Goal: Task Accomplishment & Management: Manage account settings

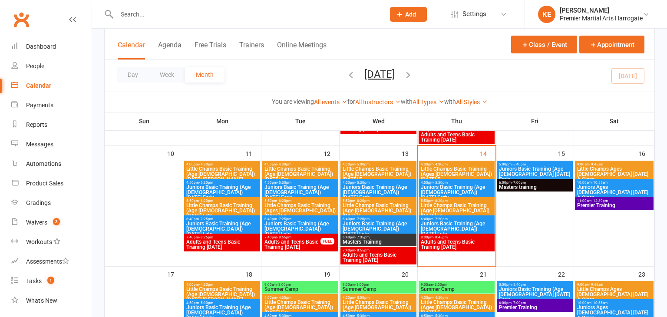
scroll to position [294, 0]
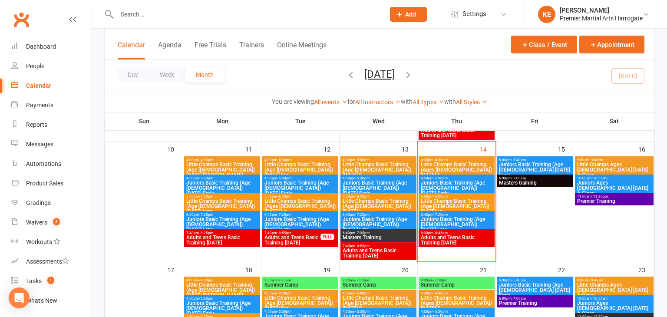
click at [437, 238] on span "Adults and Teens Basic Training [DATE]" at bounding box center [456, 240] width 73 height 10
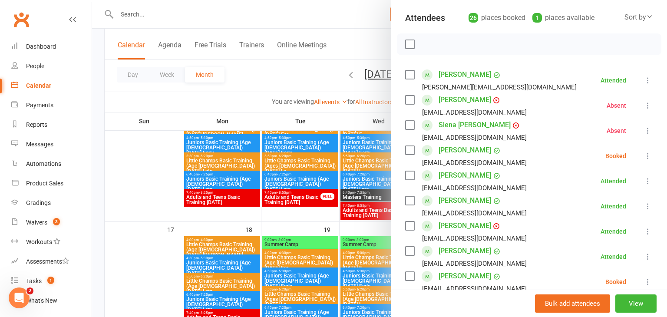
scroll to position [102, 0]
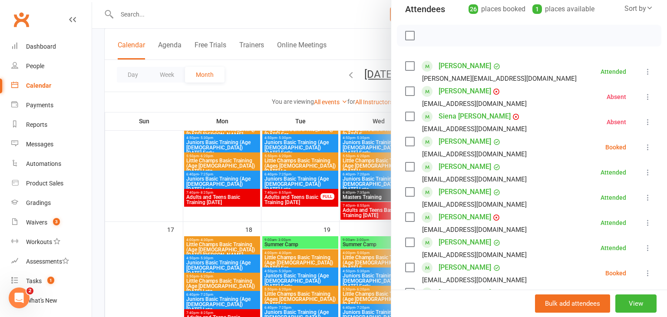
click at [646, 145] on icon at bounding box center [648, 147] width 9 height 9
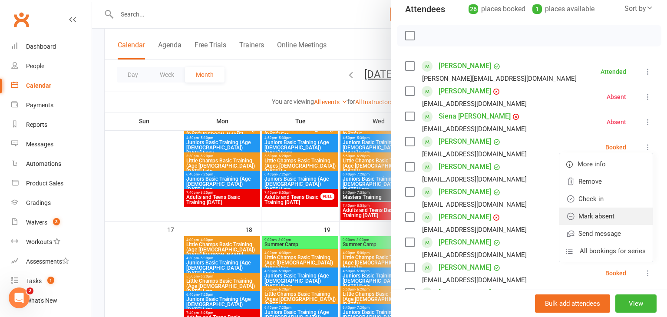
click at [614, 219] on link "Mark absent" at bounding box center [605, 216] width 93 height 17
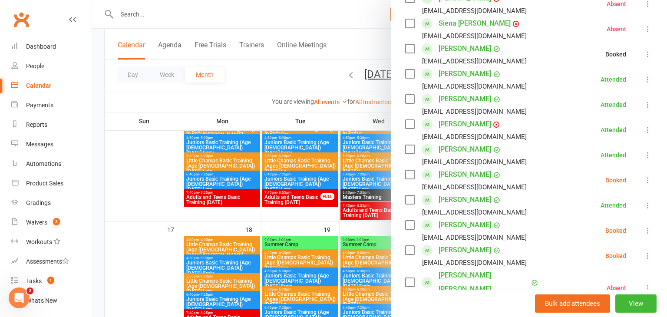
scroll to position [205, 0]
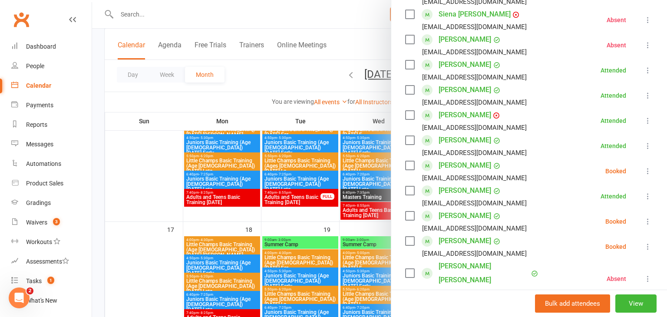
click at [648, 170] on icon at bounding box center [648, 171] width 9 height 9
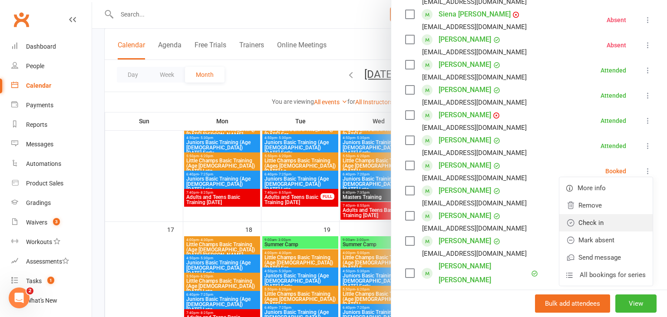
click at [627, 218] on link "Check in" at bounding box center [605, 222] width 93 height 17
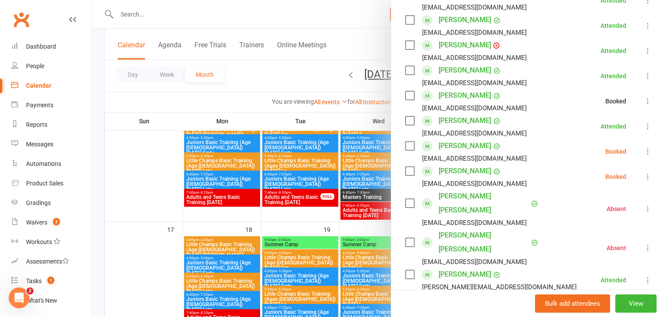
scroll to position [274, 0]
click at [648, 150] on icon at bounding box center [648, 151] width 9 height 9
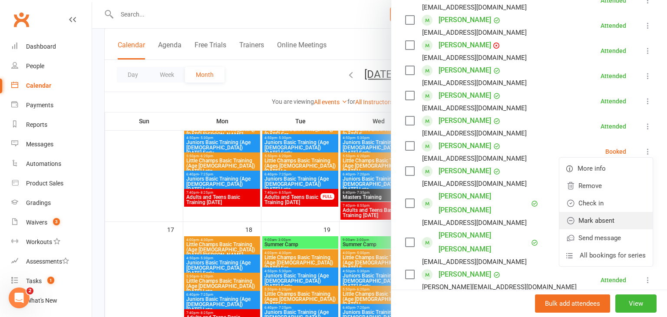
click at [615, 213] on link "Mark absent" at bounding box center [605, 220] width 93 height 17
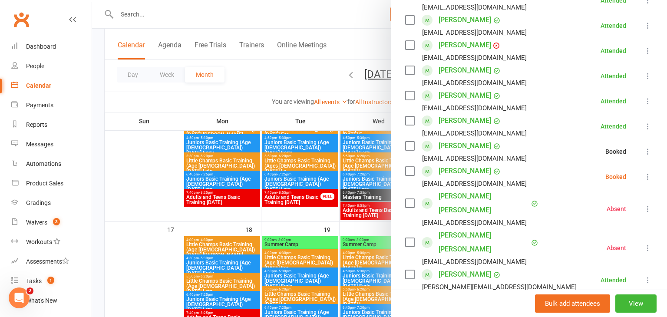
click at [648, 175] on icon at bounding box center [648, 176] width 9 height 9
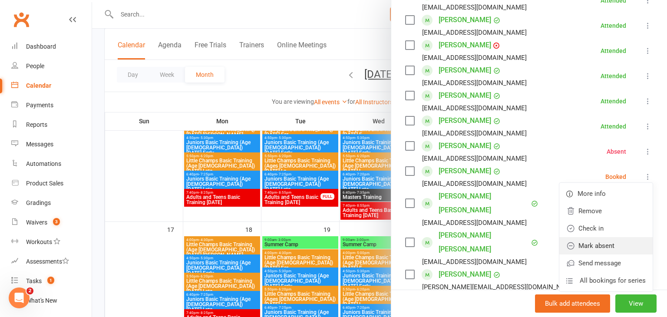
click at [617, 244] on link "Mark absent" at bounding box center [605, 245] width 93 height 17
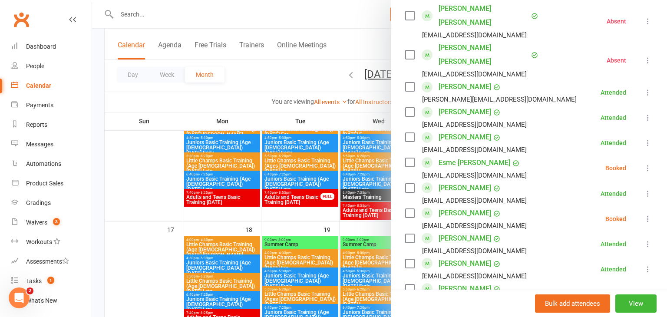
scroll to position [463, 0]
click at [648, 165] on icon at bounding box center [648, 167] width 9 height 9
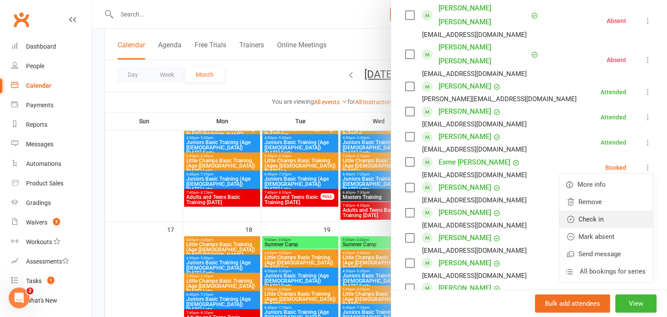
click at [608, 220] on link "Check in" at bounding box center [605, 219] width 93 height 17
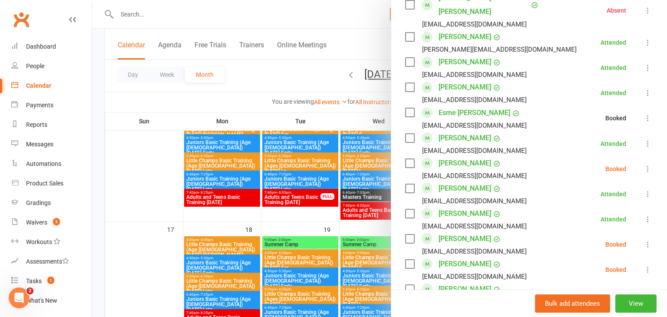
scroll to position [513, 0]
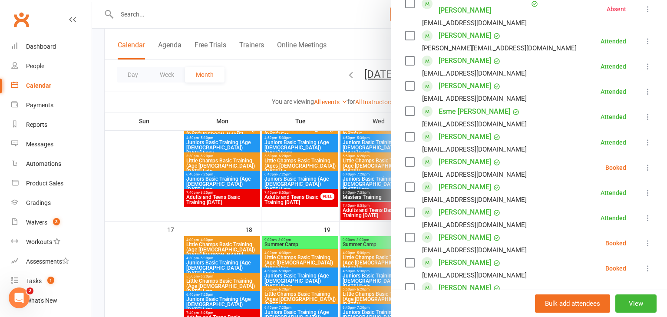
click at [646, 165] on icon at bounding box center [648, 167] width 9 height 9
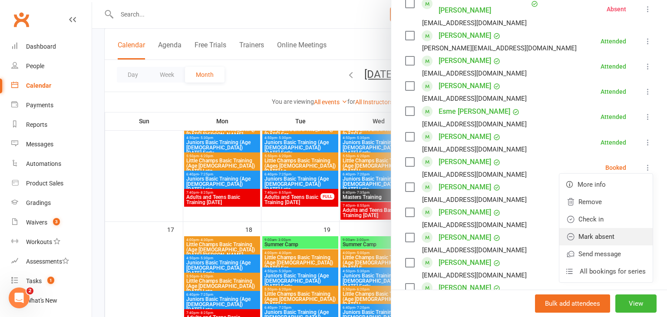
click at [607, 230] on link "Mark absent" at bounding box center [605, 236] width 93 height 17
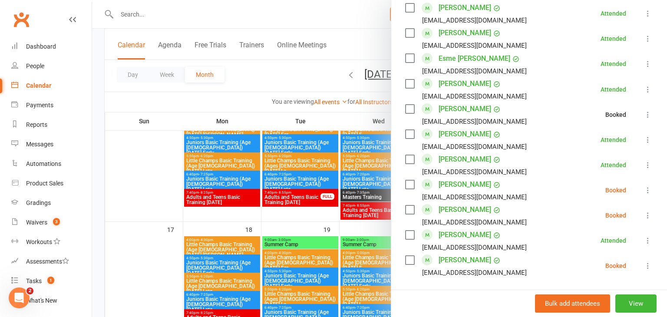
scroll to position [566, 0]
click at [647, 186] on icon at bounding box center [648, 190] width 9 height 9
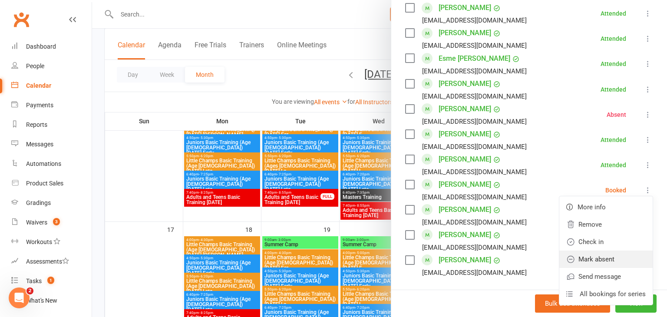
click at [615, 256] on link "Mark absent" at bounding box center [605, 259] width 93 height 17
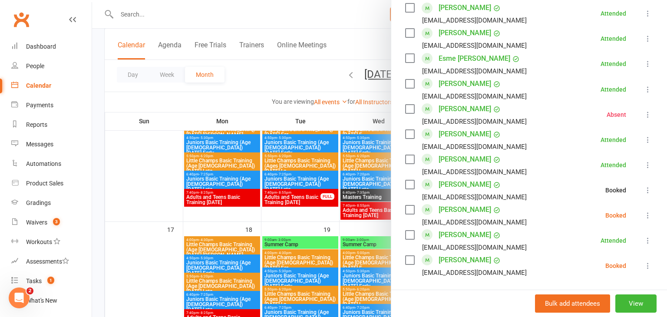
click at [646, 216] on icon at bounding box center [648, 215] width 9 height 9
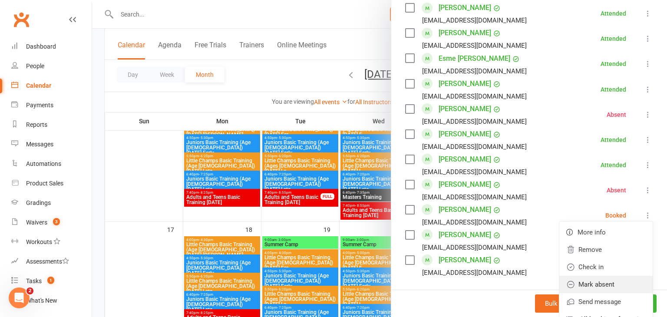
click at [618, 279] on link "Mark absent" at bounding box center [605, 284] width 93 height 17
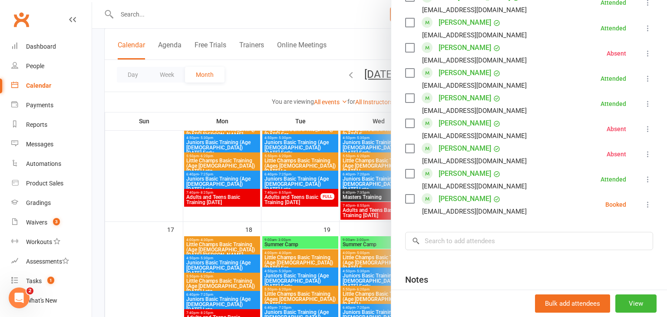
scroll to position [631, 0]
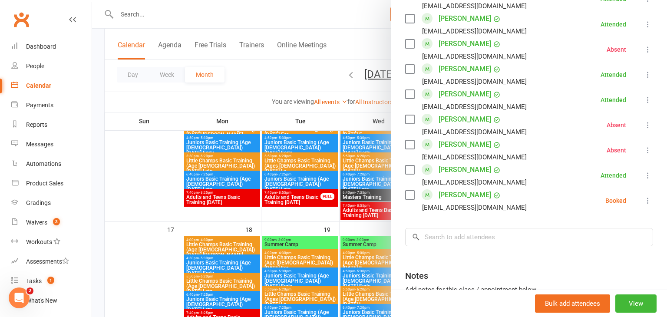
click at [645, 201] on icon at bounding box center [648, 200] width 9 height 9
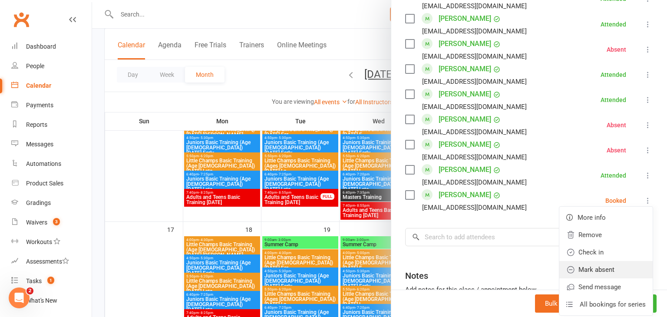
click at [605, 270] on link "Mark absent" at bounding box center [605, 269] width 93 height 17
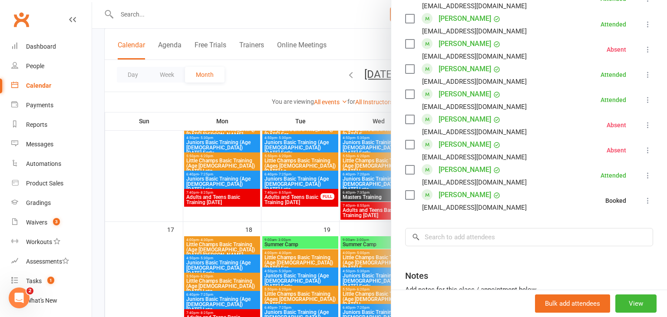
click at [336, 246] on div at bounding box center [379, 158] width 575 height 317
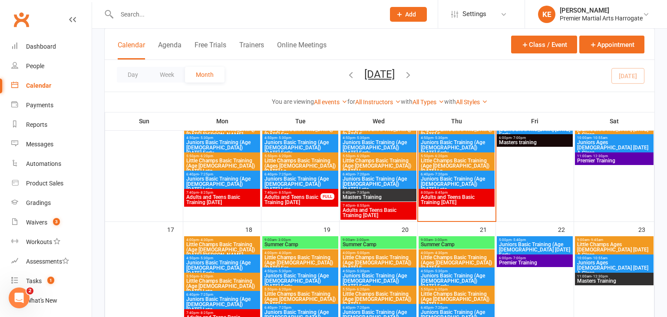
click at [378, 206] on span "7:40pm - 8:55pm" at bounding box center [378, 206] width 73 height 4
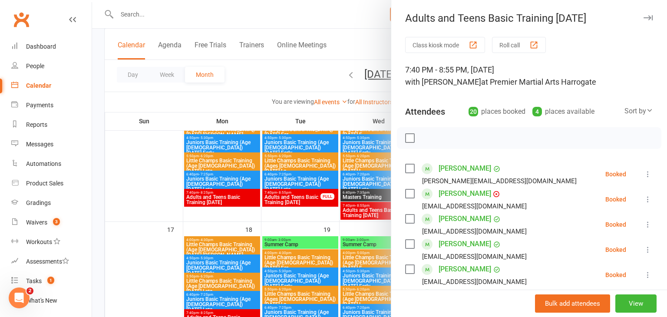
scroll to position [0, 0]
click at [648, 172] on icon at bounding box center [648, 173] width 9 height 9
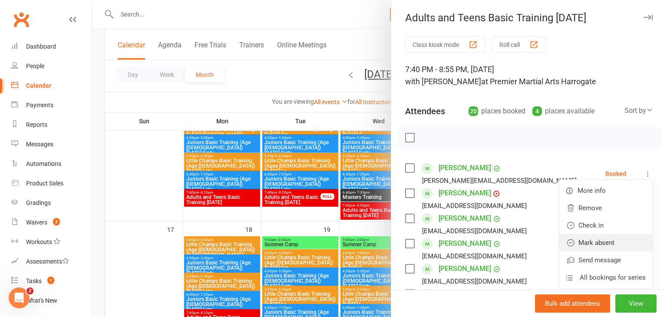
click at [616, 237] on link "Mark absent" at bounding box center [605, 242] width 93 height 17
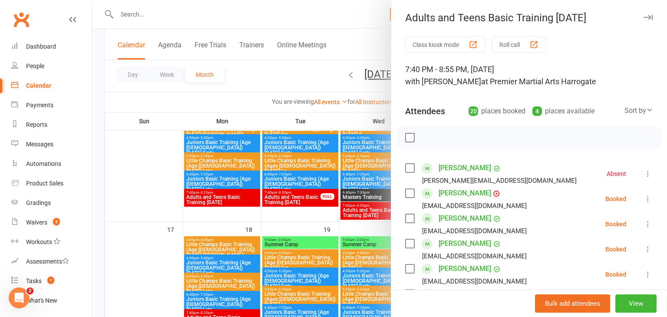
click at [649, 195] on icon at bounding box center [648, 199] width 9 height 9
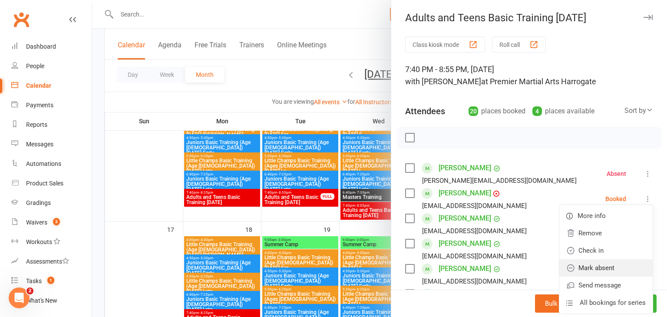
click at [618, 261] on link "Mark absent" at bounding box center [605, 267] width 93 height 17
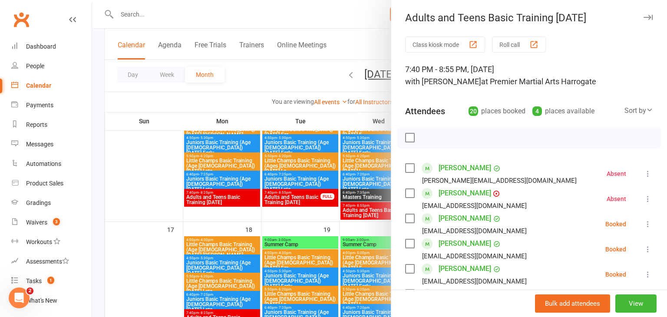
click at [648, 221] on icon at bounding box center [648, 224] width 9 height 9
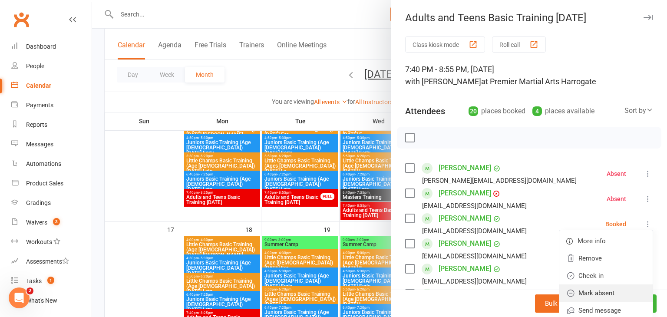
click at [605, 292] on link "Mark absent" at bounding box center [605, 292] width 93 height 17
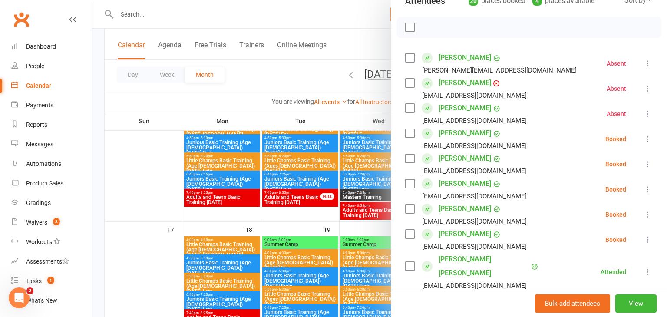
scroll to position [128, 0]
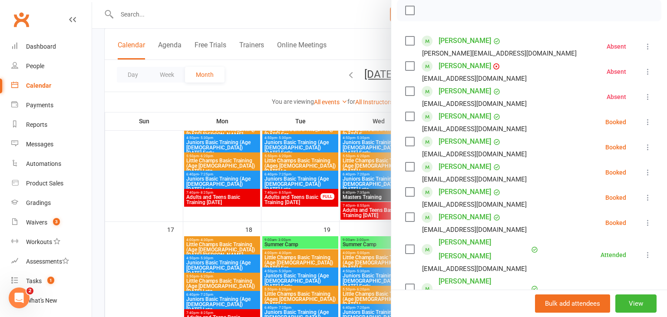
click at [650, 126] on button at bounding box center [648, 122] width 10 height 10
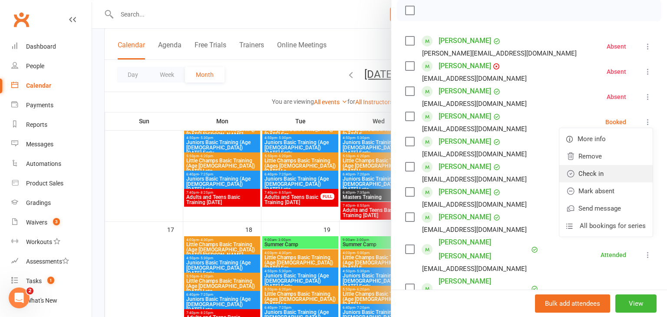
click at [616, 173] on link "Check in" at bounding box center [605, 173] width 93 height 17
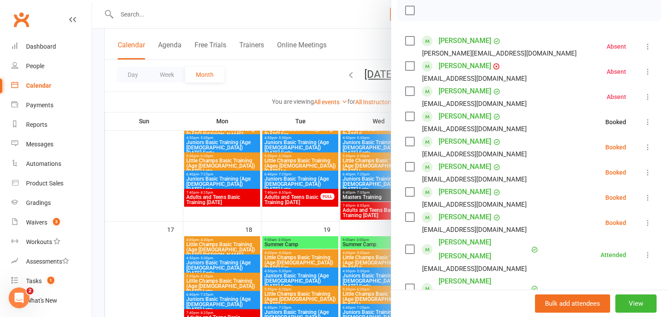
click at [649, 146] on icon at bounding box center [648, 147] width 9 height 9
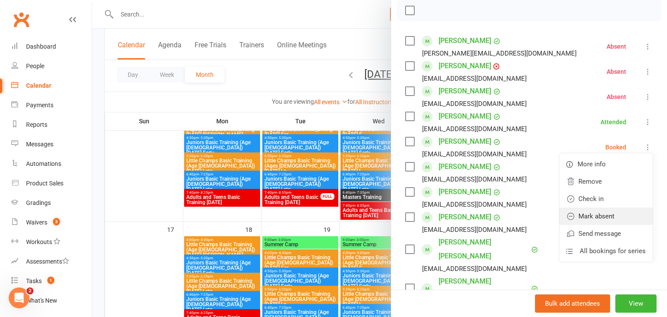
click at [610, 215] on link "Mark absent" at bounding box center [605, 216] width 93 height 17
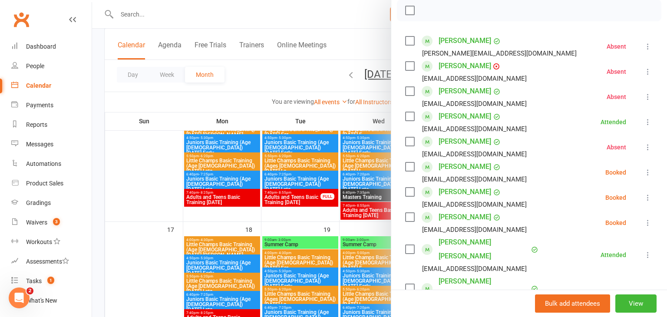
click at [648, 169] on icon at bounding box center [648, 172] width 9 height 9
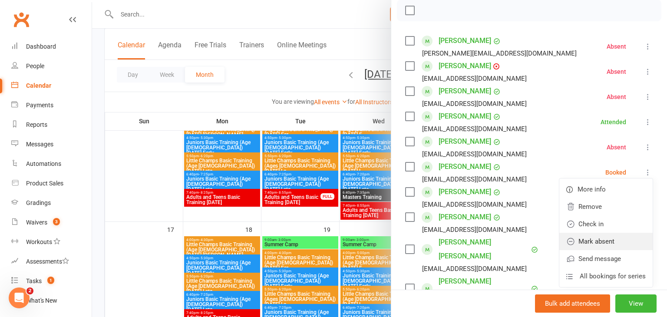
click at [612, 235] on link "Mark absent" at bounding box center [605, 241] width 93 height 17
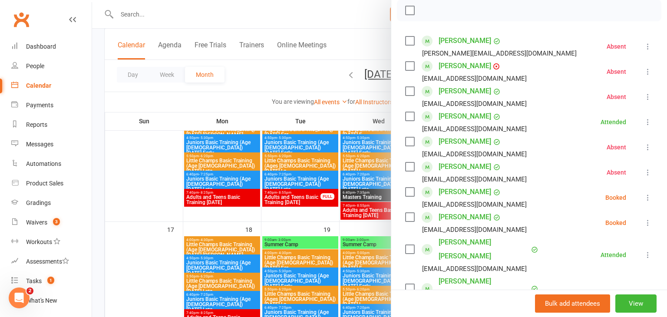
click at [645, 199] on icon at bounding box center [648, 197] width 9 height 9
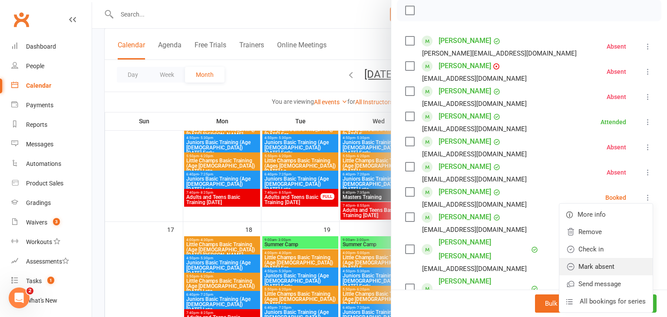
click at [610, 261] on link "Mark absent" at bounding box center [605, 266] width 93 height 17
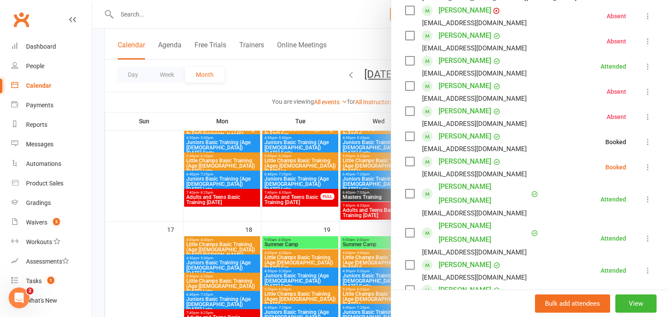
scroll to position [184, 0]
click at [645, 164] on icon at bounding box center [648, 166] width 9 height 9
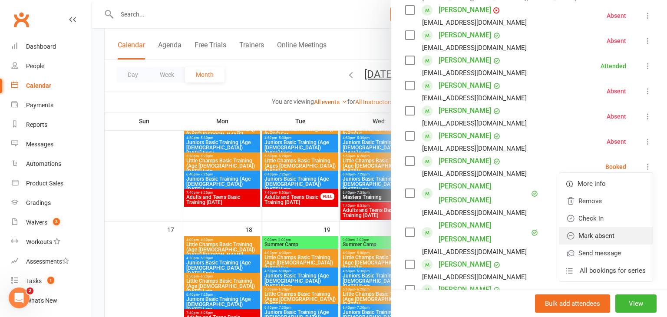
click at [625, 237] on link "Mark absent" at bounding box center [605, 235] width 93 height 17
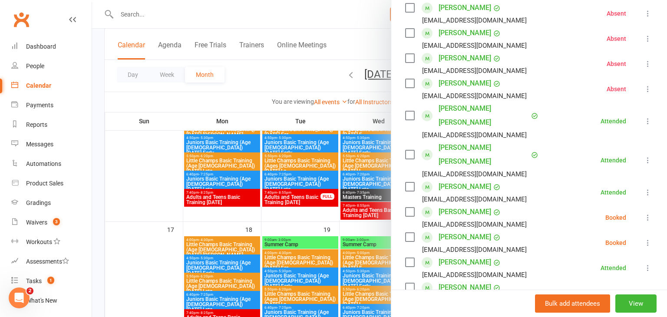
scroll to position [262, 0]
click at [648, 215] on icon at bounding box center [648, 217] width 9 height 9
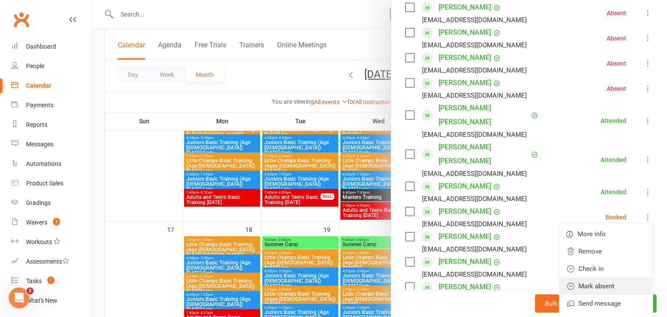
click at [615, 289] on link "Mark absent" at bounding box center [605, 286] width 93 height 17
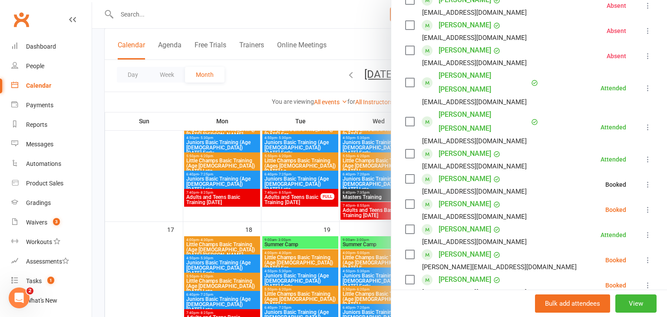
scroll to position [303, 0]
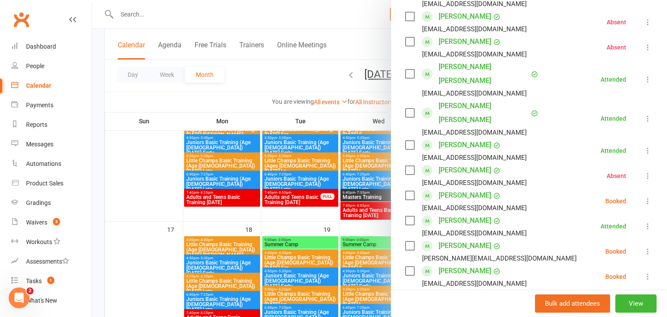
click at [645, 200] on icon at bounding box center [648, 201] width 9 height 9
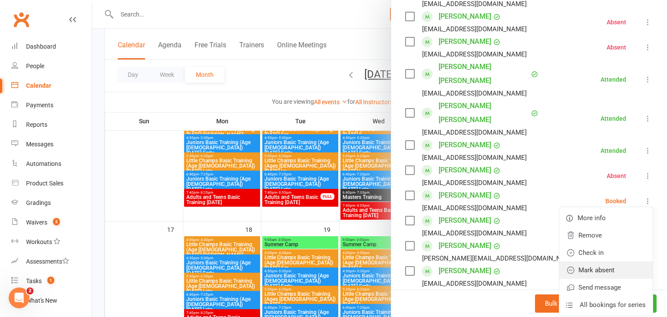
click at [617, 272] on link "Mark absent" at bounding box center [605, 269] width 93 height 17
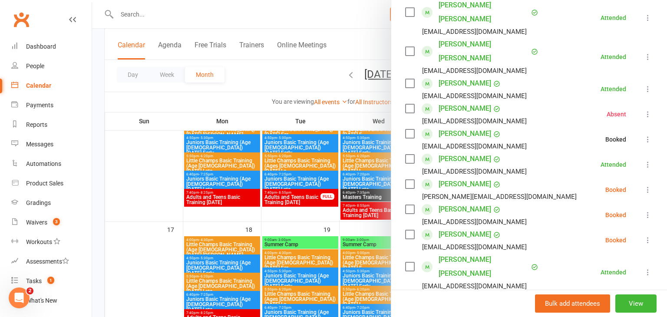
scroll to position [366, 0]
click at [650, 189] on icon at bounding box center [648, 189] width 9 height 9
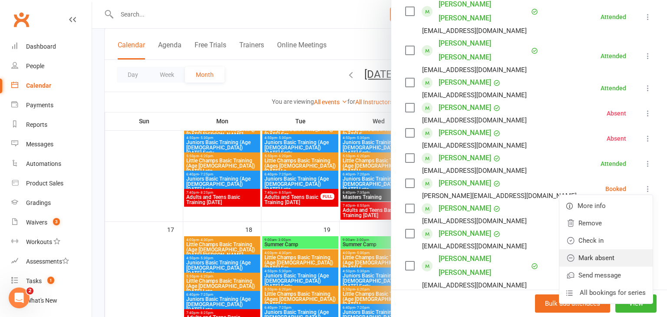
click at [619, 252] on link "Mark absent" at bounding box center [605, 257] width 93 height 17
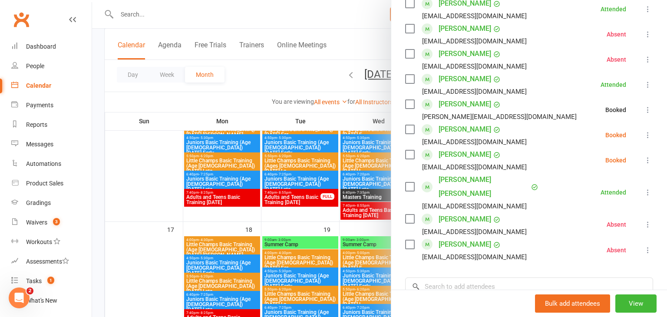
scroll to position [448, 0]
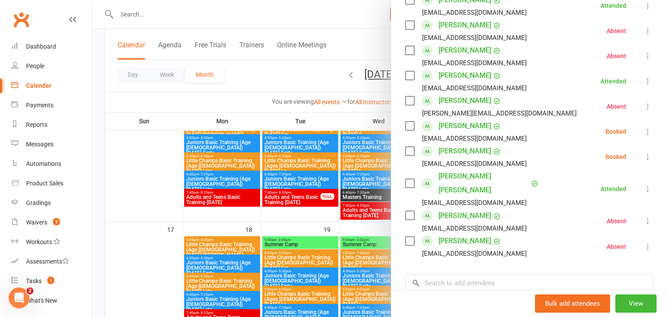
click at [647, 156] on icon at bounding box center [648, 156] width 9 height 9
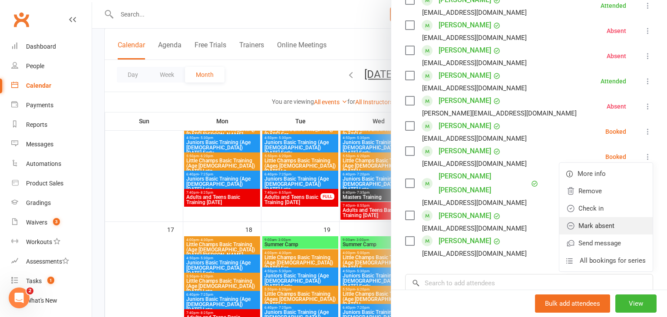
click at [604, 229] on link "Mark absent" at bounding box center [605, 225] width 93 height 17
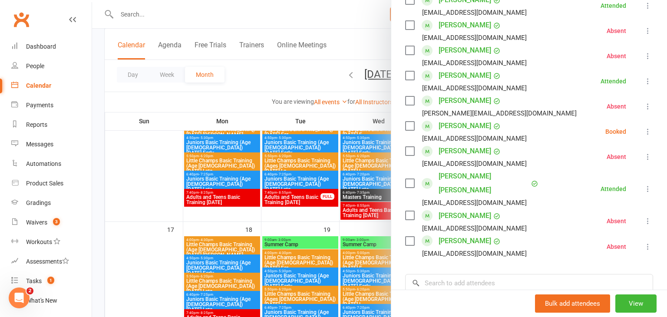
click at [646, 133] on icon at bounding box center [648, 131] width 9 height 9
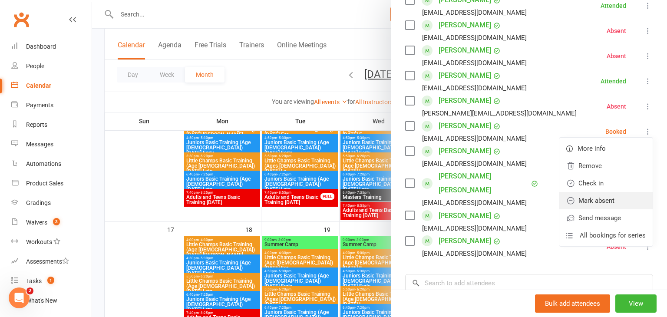
click at [605, 205] on link "Mark absent" at bounding box center [605, 200] width 93 height 17
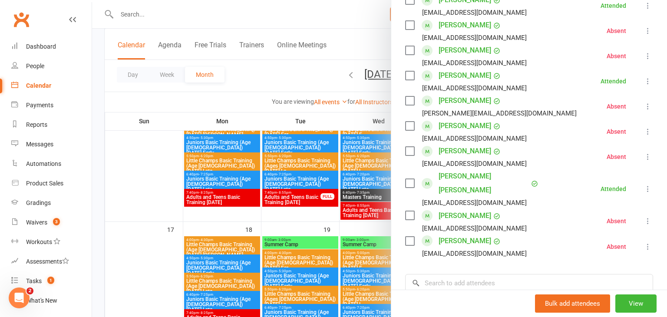
click at [307, 216] on div at bounding box center [379, 158] width 575 height 317
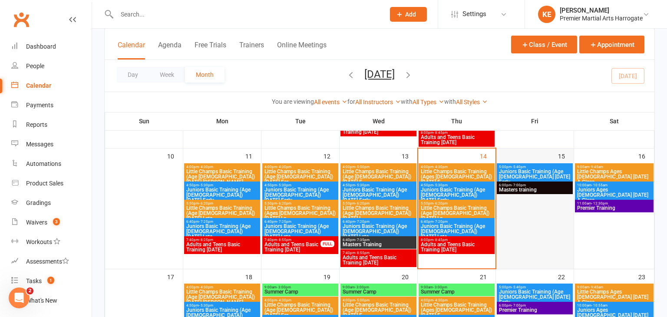
scroll to position [287, 0]
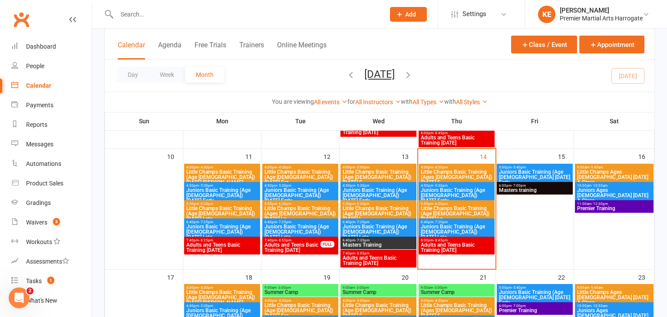
click at [453, 243] on span "Adults and Teens Basic Training [DATE]" at bounding box center [456, 247] width 73 height 10
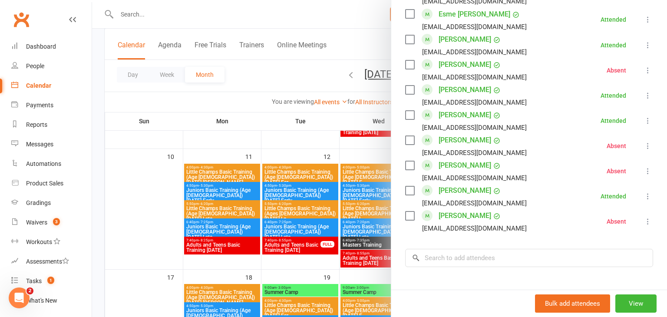
scroll to position [617, 0]
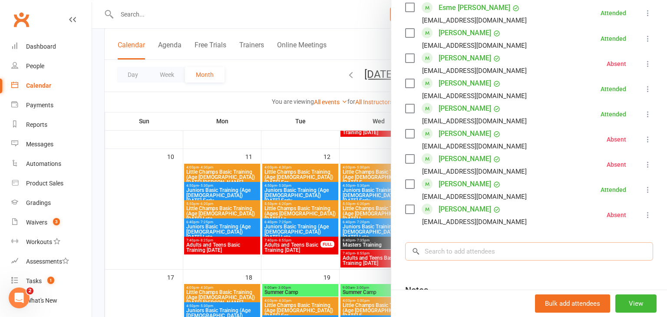
click at [502, 245] on input "search" at bounding box center [529, 251] width 248 height 18
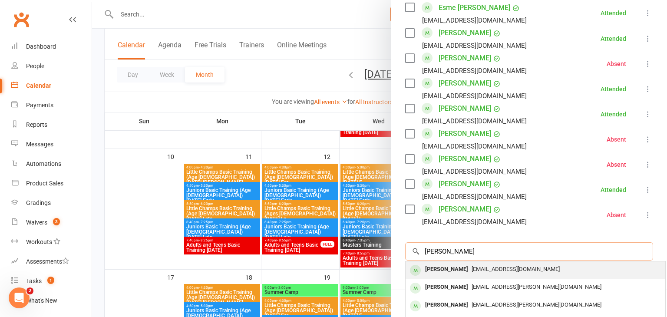
type input "[PERSON_NAME]"
click at [444, 270] on div "[PERSON_NAME]" at bounding box center [447, 269] width 50 height 13
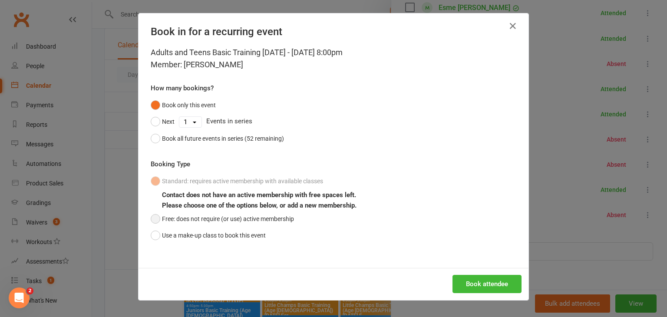
click at [153, 219] on button "Free: does not require (or use) active membership" at bounding box center [222, 219] width 143 height 17
click at [500, 281] on button "Book attendee" at bounding box center [487, 284] width 69 height 18
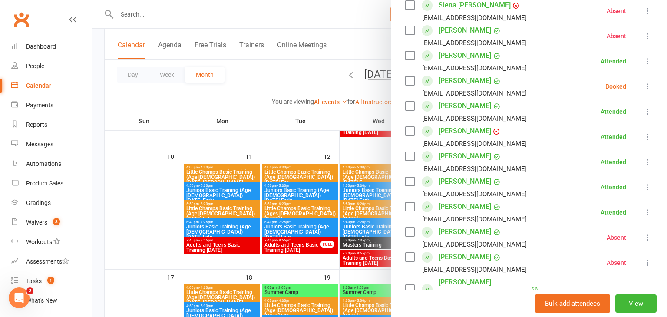
scroll to position [212, 0]
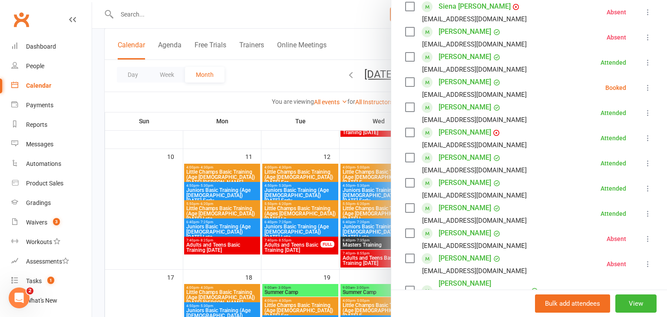
click at [647, 88] on icon at bounding box center [648, 87] width 9 height 9
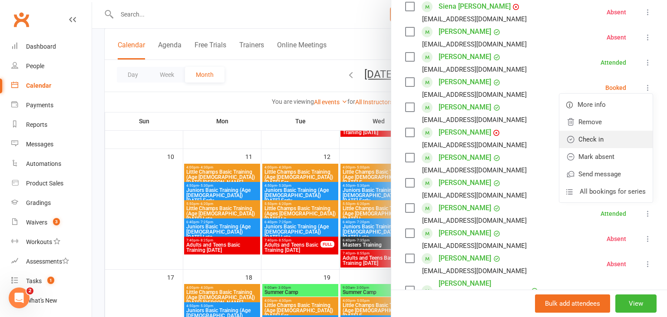
click at [597, 141] on link "Check in" at bounding box center [605, 139] width 93 height 17
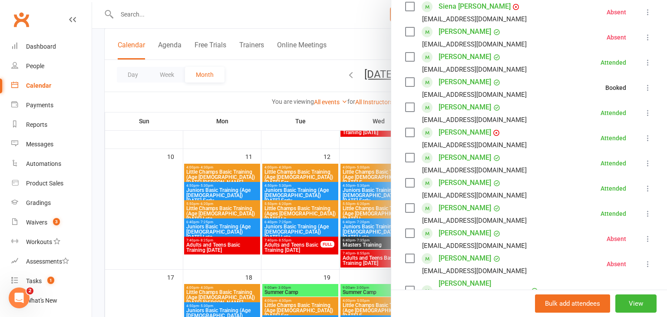
click at [125, 198] on div at bounding box center [379, 158] width 575 height 317
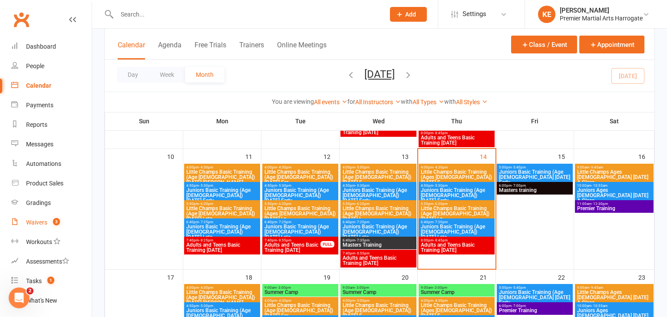
click at [31, 223] on div "Waivers" at bounding box center [36, 222] width 21 height 7
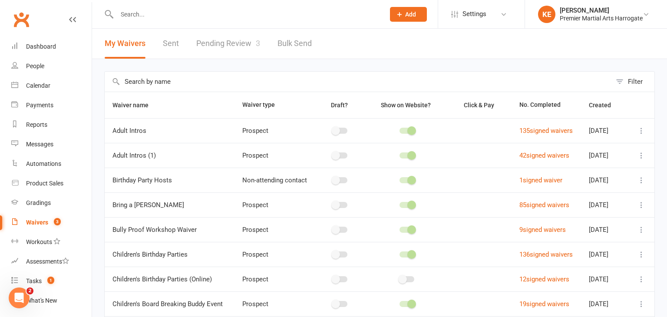
click at [234, 39] on link "Pending Review 3" at bounding box center [228, 44] width 64 height 30
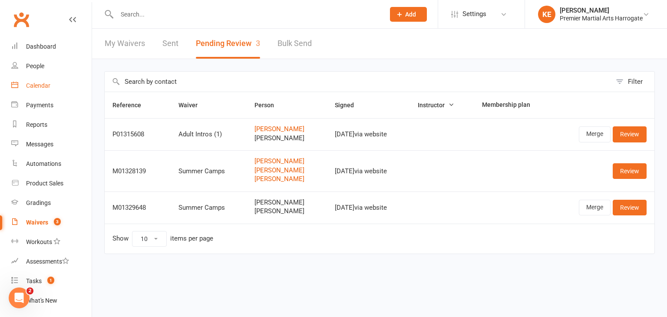
click at [43, 89] on link "Calendar" at bounding box center [51, 86] width 80 height 20
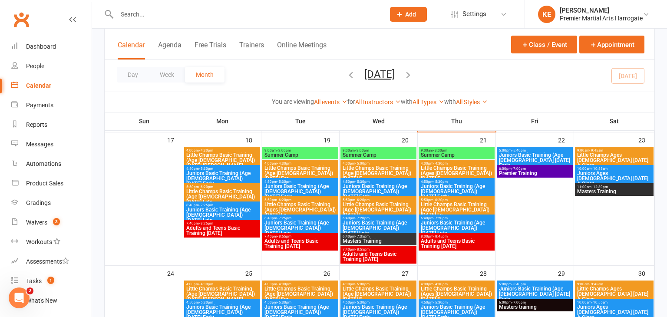
scroll to position [426, 0]
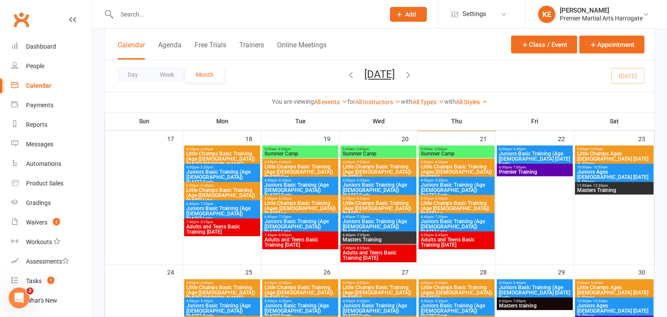
click at [435, 152] on span "Summer Camp" at bounding box center [456, 153] width 73 height 5
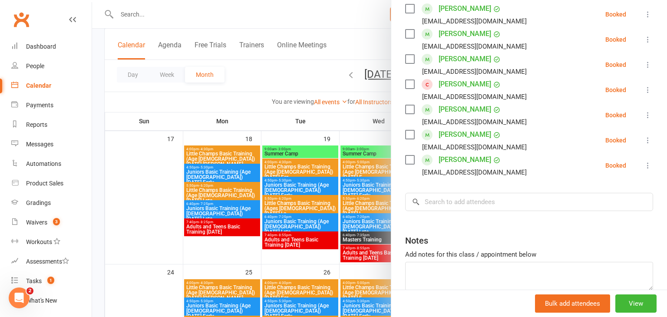
scroll to position [211, 0]
click at [490, 202] on input "search" at bounding box center [529, 201] width 248 height 18
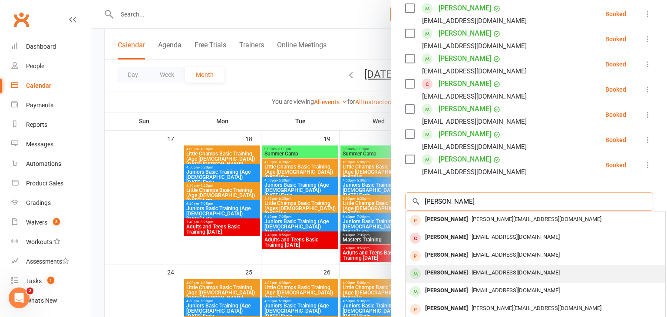
type input "[PERSON_NAME]"
click at [472, 269] on div "[PERSON_NAME]" at bounding box center [447, 273] width 50 height 13
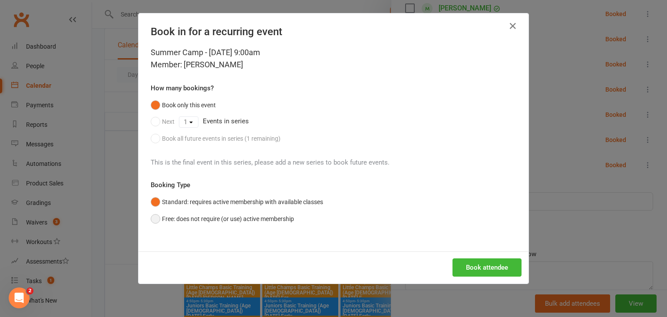
click at [159, 218] on button "Free: does not require (or use) active membership" at bounding box center [222, 219] width 143 height 17
click at [482, 274] on button "Book attendee" at bounding box center [487, 267] width 69 height 18
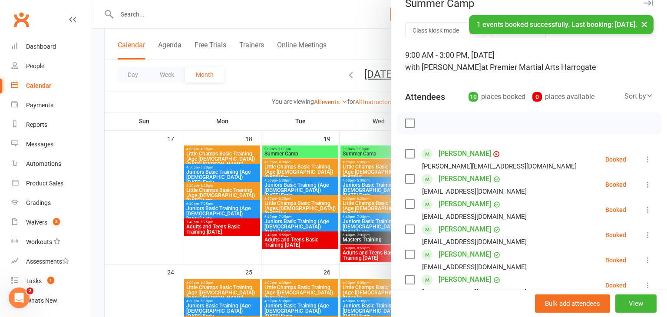
scroll to position [13, 0]
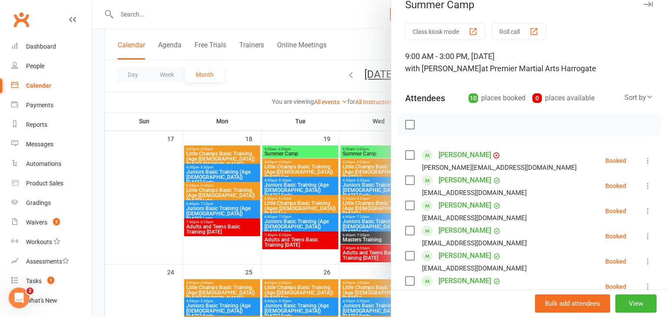
click at [150, 197] on div at bounding box center [379, 158] width 575 height 317
